Goal: Task Accomplishment & Management: Manage account settings

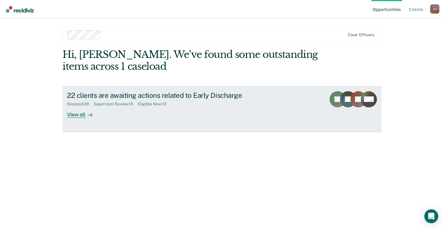
click at [82, 118] on link "22 clients are awaiting actions related to Early Discharge Snoozed : 49 Supervi…" at bounding box center [221, 109] width 319 height 46
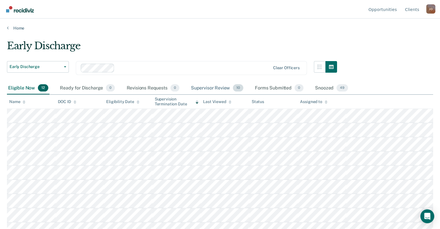
click at [231, 90] on div "Supervisor Review 10" at bounding box center [217, 88] width 55 height 13
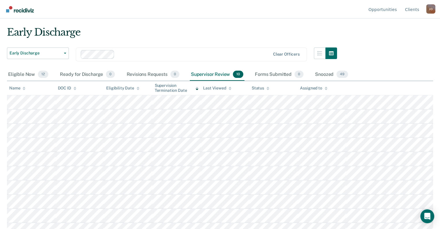
scroll to position [21, 0]
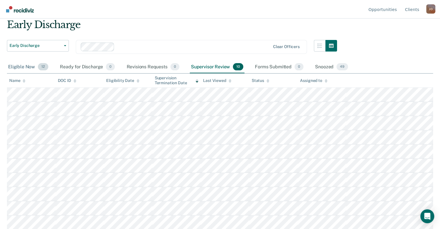
click at [17, 66] on div "Eligible Now 12" at bounding box center [28, 67] width 43 height 13
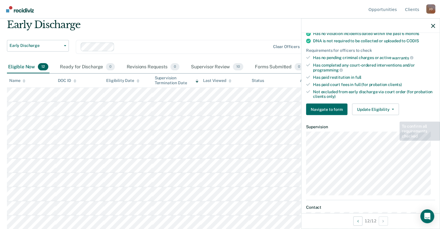
scroll to position [170, 0]
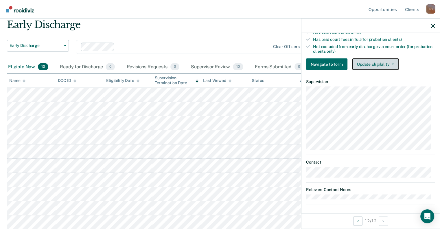
click at [385, 59] on button "Update Eligibility" at bounding box center [375, 64] width 47 height 12
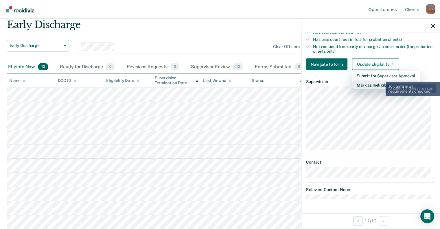
click at [381, 81] on button "Mark as Ineligible" at bounding box center [386, 84] width 68 height 9
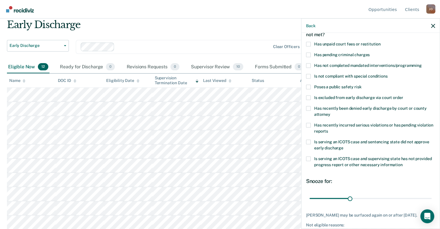
scroll to position [0, 0]
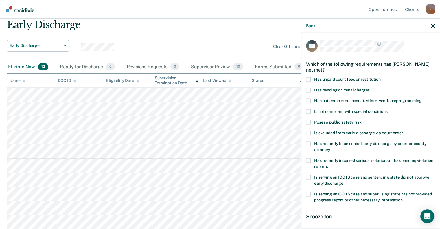
click at [307, 78] on span at bounding box center [308, 79] width 5 height 5
click at [381, 77] on input "Has unpaid court fees or restitution" at bounding box center [381, 77] width 0 height 0
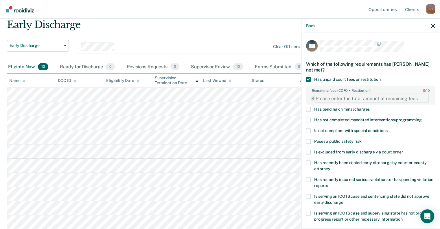
click at [361, 96] on FEESReasonInput "Remaining fees (COFO + Restitution): 0 / 10" at bounding box center [371, 98] width 114 height 9
paste FEESReasonInput "267.20"
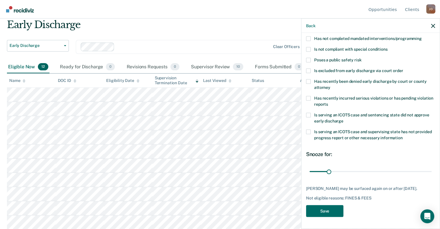
scroll to position [85, 0]
type FEESReasonInput "267.20"
click at [321, 211] on button "Save" at bounding box center [324, 211] width 37 height 12
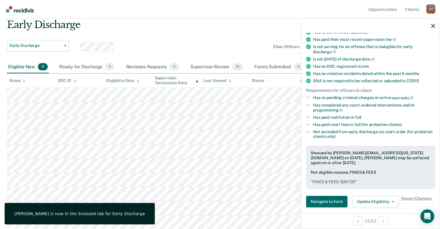
click at [435, 25] on div at bounding box center [370, 26] width 138 height 14
click at [434, 26] on icon "button" at bounding box center [433, 26] width 4 height 4
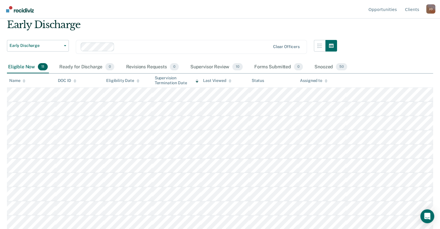
click at [169, 28] on div "Early Discharge" at bounding box center [172, 27] width 330 height 16
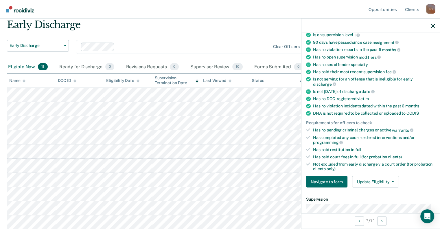
scroll to position [116, 0]
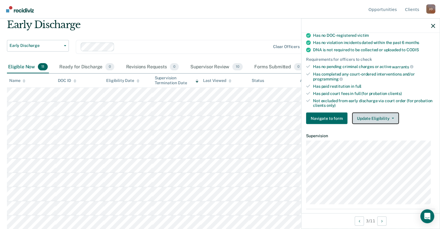
click at [382, 115] on button "Update Eligibility" at bounding box center [375, 119] width 47 height 12
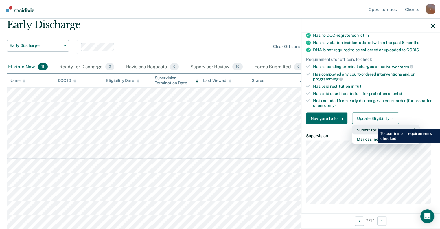
click at [374, 125] on button "Submit for Supervisor Approval" at bounding box center [386, 129] width 68 height 9
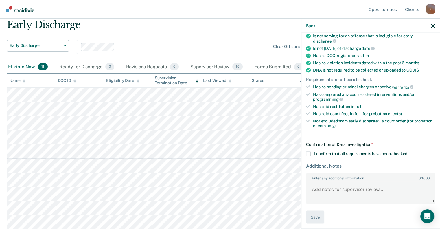
click at [308, 151] on span at bounding box center [308, 153] width 5 height 5
click at [408, 151] on input "I confirm that all requirements have been checked." at bounding box center [408, 151] width 0 height 0
click at [337, 194] on textarea "Enter any additional information 0 / 1600" at bounding box center [371, 191] width 128 height 21
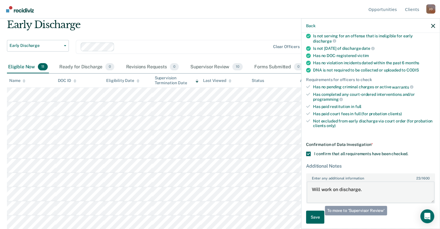
type textarea "Will work on discharge."
click at [321, 215] on button "Save" at bounding box center [315, 216] width 18 height 13
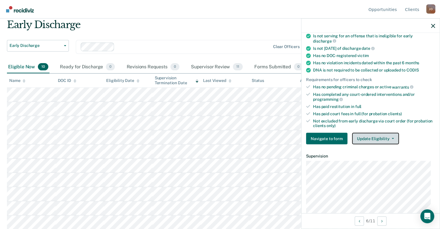
click at [369, 134] on button "Update Eligibility" at bounding box center [375, 139] width 47 height 12
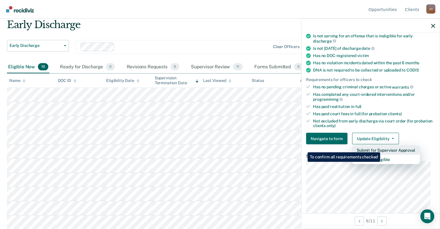
drag, startPoint x: 380, startPoint y: 159, endPoint x: 381, endPoint y: 148, distance: 10.7
click at [381, 148] on div "Submit for Supervisor Approval [PERSON_NAME] as Ineligible" at bounding box center [386, 154] width 68 height 19
click at [381, 148] on button "Submit for Supervisor Approval" at bounding box center [386, 149] width 68 height 9
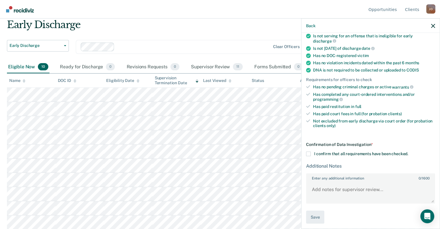
click at [307, 151] on span at bounding box center [308, 153] width 5 height 5
click at [408, 151] on input "I confirm that all requirements have been checked." at bounding box center [408, 151] width 0 height 0
click at [334, 194] on textarea "Enter any additional information 0 / 1600" at bounding box center [371, 191] width 128 height 21
type textarea "Will work on discharge."
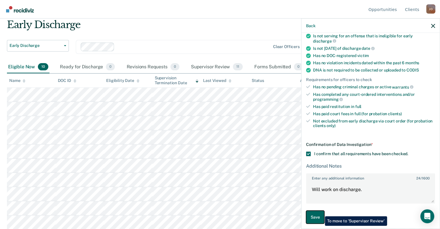
click at [321, 212] on button "Save" at bounding box center [315, 216] width 18 height 13
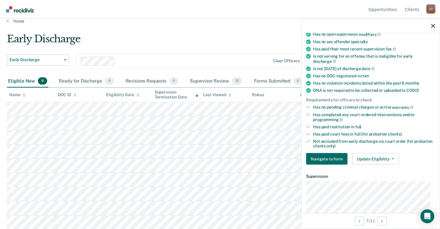
scroll to position [145, 0]
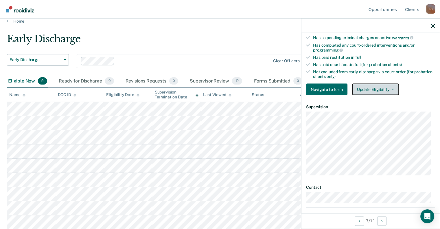
click at [393, 85] on button "Update Eligibility" at bounding box center [375, 90] width 47 height 12
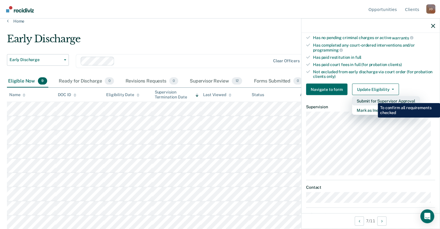
click at [373, 99] on button "Submit for Supervisor Approval" at bounding box center [386, 100] width 68 height 9
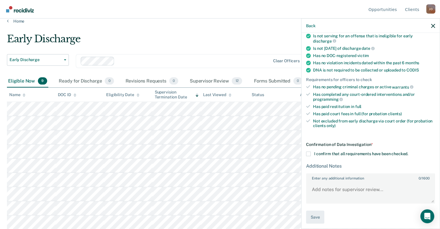
click at [308, 151] on span at bounding box center [308, 153] width 5 height 5
click at [408, 151] on input "I confirm that all requirements have been checked." at bounding box center [408, 151] width 0 height 0
click at [331, 182] on textarea "Enter any additional information 0 / 1600" at bounding box center [371, 191] width 128 height 21
type textarea "w"
type textarea "Will work on discharge."
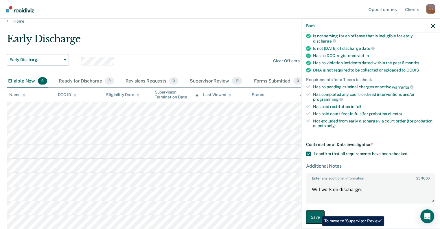
click at [318, 212] on button "Save" at bounding box center [315, 216] width 18 height 13
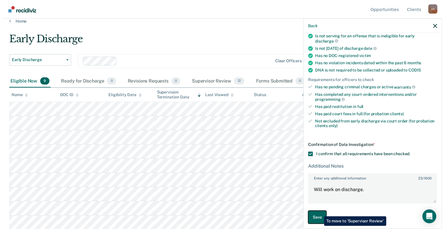
scroll to position [0, 0]
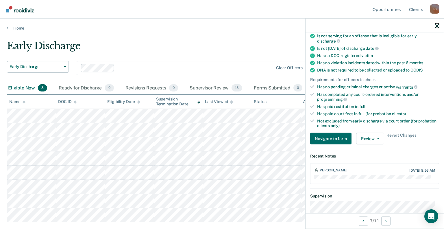
click at [437, 24] on icon "button" at bounding box center [437, 26] width 4 height 4
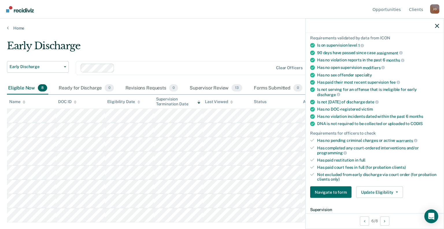
scroll to position [145, 0]
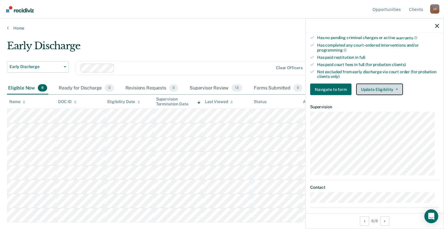
click at [393, 84] on button "Update Eligibility" at bounding box center [379, 90] width 47 height 12
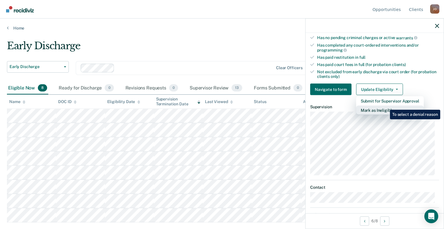
click at [386, 106] on button "Mark as Ineligible" at bounding box center [390, 110] width 68 height 9
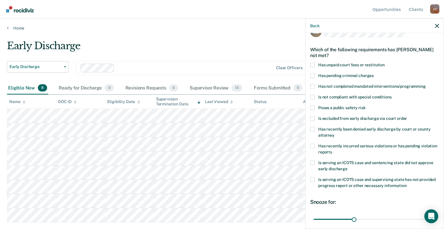
scroll to position [8, 0]
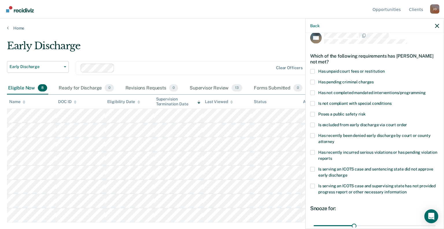
click at [313, 102] on span at bounding box center [312, 103] width 5 height 5
click at [392, 101] on input "Is not compliant with special conditions" at bounding box center [392, 101] width 0 height 0
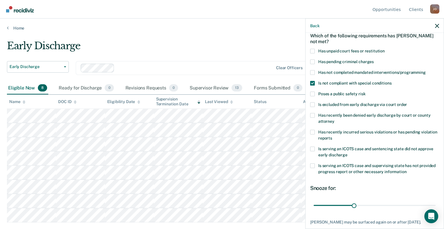
scroll to position [66, 0]
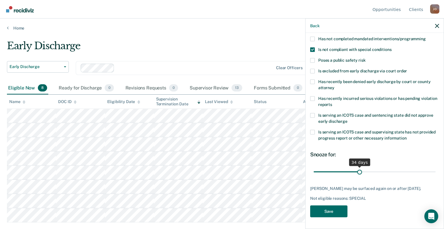
drag, startPoint x: 352, startPoint y: 168, endPoint x: 359, endPoint y: 167, distance: 7.0
click at [359, 167] on input "range" at bounding box center [375, 172] width 122 height 10
drag, startPoint x: 357, startPoint y: 170, endPoint x: 395, endPoint y: 180, distance: 39.5
type input "63"
click at [395, 177] on input "range" at bounding box center [375, 172] width 122 height 10
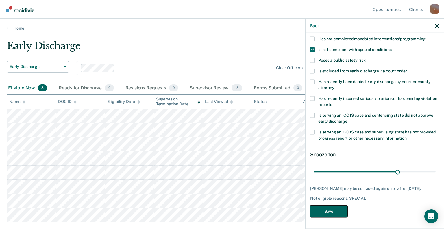
click at [322, 212] on button "Save" at bounding box center [328, 211] width 37 height 12
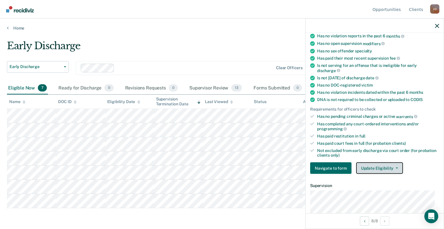
click at [397, 166] on button "Update Eligibility" at bounding box center [379, 168] width 47 height 12
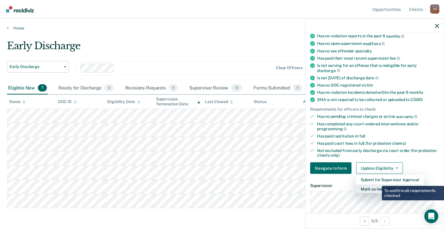
click at [377, 185] on button "Mark as Ineligible" at bounding box center [390, 188] width 68 height 9
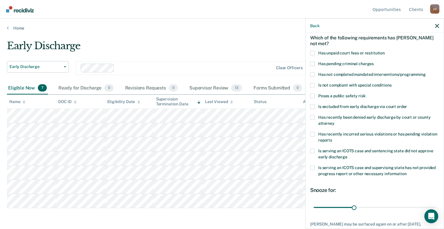
scroll to position [3, 0]
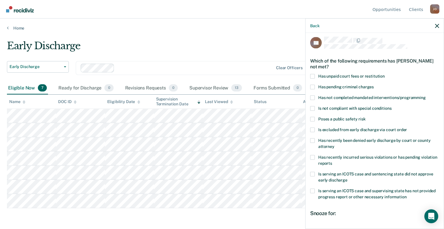
click at [312, 78] on span at bounding box center [312, 76] width 5 height 5
click at [385, 74] on input "Has unpaid court fees or restitution" at bounding box center [385, 74] width 0 height 0
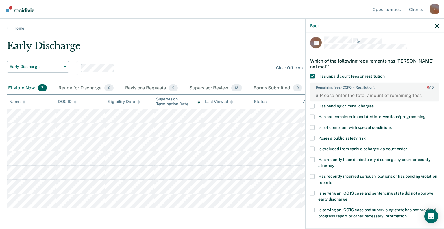
click at [342, 88] on label "Remaining fees (COFO + Restitution): 0 / 10" at bounding box center [375, 86] width 128 height 6
click at [342, 91] on FEESReasonInput "Remaining fees (COFO + Restitution): 0 / 10" at bounding box center [376, 95] width 114 height 9
click at [341, 94] on FEESReasonInput "Remaining fees (COFO + Restitution): 0 / 10" at bounding box center [376, 95] width 114 height 9
paste FEESReasonInput "191.95"
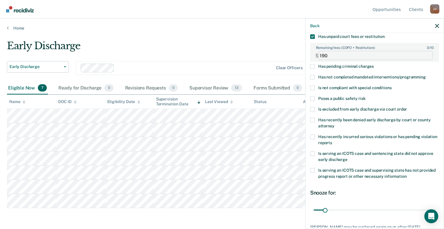
scroll to position [22, 0]
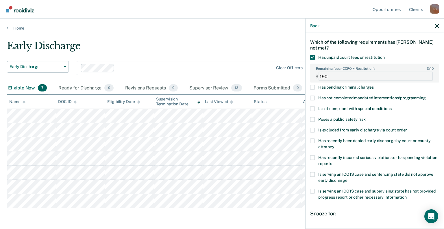
drag, startPoint x: 326, startPoint y: 75, endPoint x: 291, endPoint y: 77, distance: 35.3
click at [291, 77] on body "Looks like you’re using Internet Explorer 11. For faster loading and a better e…" at bounding box center [222, 114] width 444 height 229
paste FEESReasonInput "1.95"
type FEESReasonInput "191.95"
click at [393, 46] on div "Which of the following requirements has [PERSON_NAME] not met?" at bounding box center [374, 45] width 129 height 20
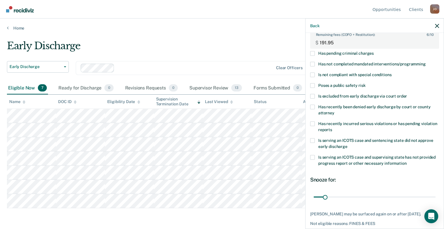
scroll to position [80, 0]
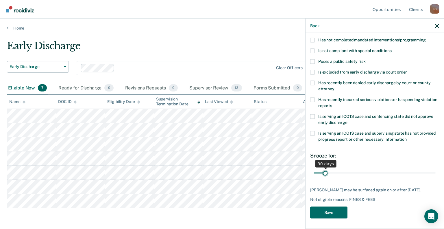
click at [326, 172] on input "range" at bounding box center [375, 173] width 122 height 10
drag, startPoint x: 325, startPoint y: 172, endPoint x: 342, endPoint y: 171, distance: 16.8
type input "85"
click at [342, 171] on input "range" at bounding box center [375, 173] width 122 height 10
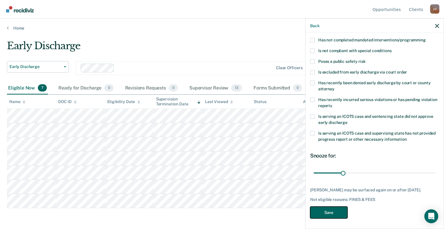
click at [328, 214] on button "Save" at bounding box center [328, 213] width 37 height 12
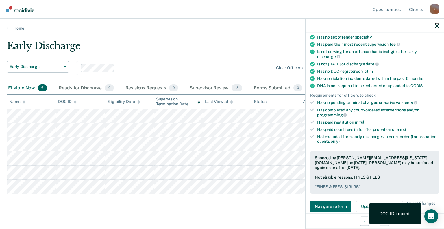
drag, startPoint x: 437, startPoint y: 26, endPoint x: 407, endPoint y: 29, distance: 30.2
click at [437, 26] on icon "button" at bounding box center [437, 26] width 4 height 4
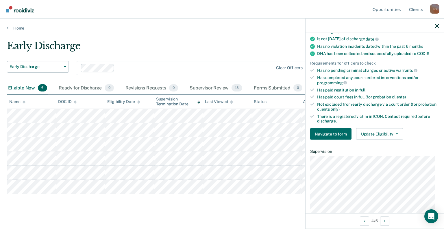
scroll to position [174, 0]
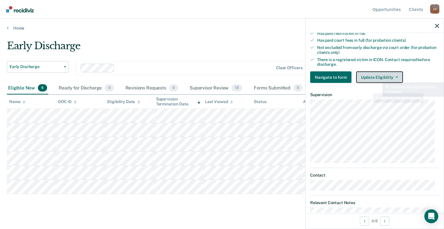
drag, startPoint x: 385, startPoint y: 73, endPoint x: 384, endPoint y: 88, distance: 15.1
click at [385, 73] on button "Update Eligibility" at bounding box center [379, 77] width 47 height 12
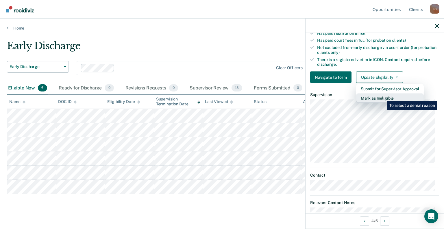
click at [383, 97] on button "Mark as Ineligible" at bounding box center [390, 97] width 68 height 9
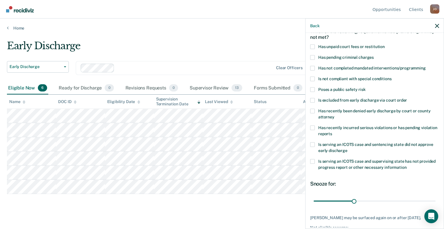
scroll to position [0, 0]
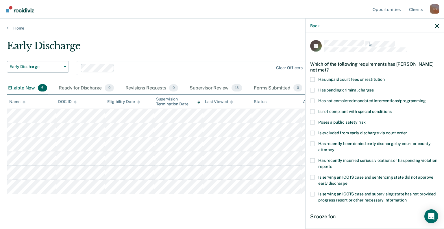
click at [308, 78] on div "JG Which of the following requirements has [PERSON_NAME] not met? Has unpaid co…" at bounding box center [375, 130] width 138 height 194
click at [313, 77] on span at bounding box center [312, 79] width 5 height 5
click at [385, 77] on input "Has unpaid court fees or restitution" at bounding box center [385, 77] width 0 height 0
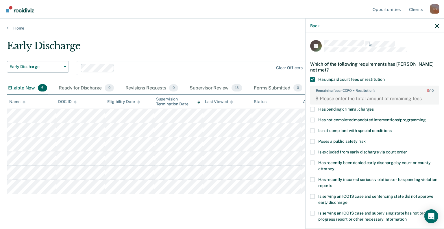
click at [344, 93] on div "$" at bounding box center [375, 99] width 128 height 12
click at [344, 97] on FEESReasonInput "Remaining fees (COFO + Restitution): 0 / 10" at bounding box center [376, 98] width 114 height 9
paste FEESReasonInput "3411.97"
type FEESReasonInput "3411.97"
click at [358, 68] on div "Which of the following requirements has [PERSON_NAME] not met?" at bounding box center [374, 67] width 129 height 20
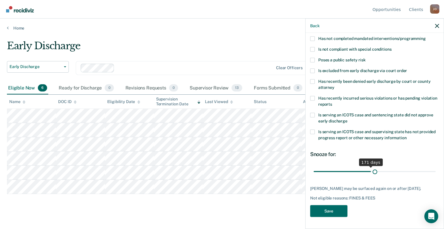
scroll to position [80, 0]
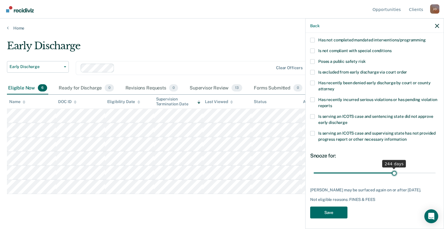
drag, startPoint x: 323, startPoint y: 166, endPoint x: 391, endPoint y: 178, distance: 69.6
click at [391, 178] on input "range" at bounding box center [375, 173] width 122 height 10
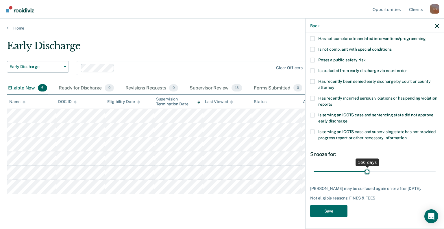
drag, startPoint x: 391, startPoint y: 174, endPoint x: 365, endPoint y: 167, distance: 26.6
type input "160"
click at [365, 167] on input "range" at bounding box center [375, 171] width 122 height 10
click at [334, 211] on button "Save" at bounding box center [328, 211] width 37 height 12
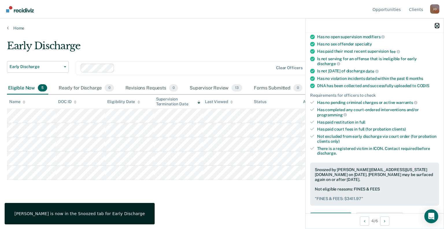
click at [438, 26] on icon "button" at bounding box center [437, 26] width 4 height 4
